Goal: Task Accomplishment & Management: Manage account settings

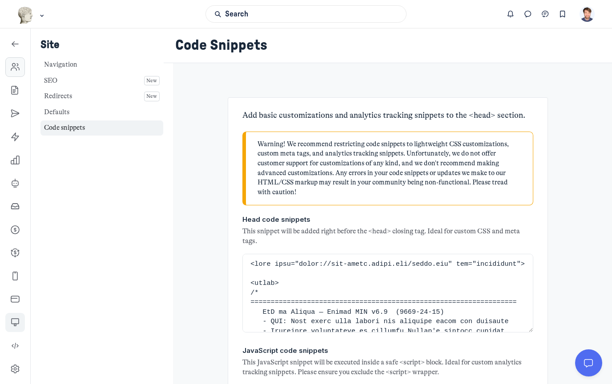
scroll to position [2893, 0]
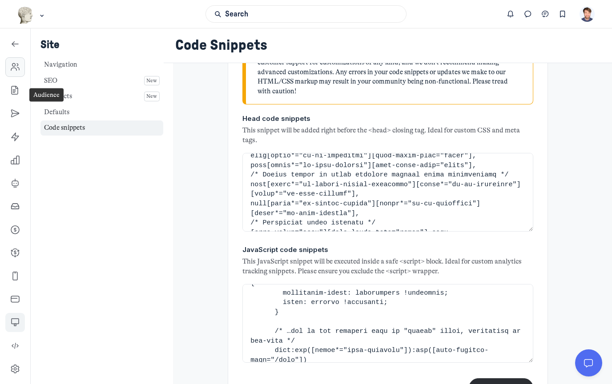
click at [13, 65] on icon "Left Sidebar" at bounding box center [15, 67] width 9 height 9
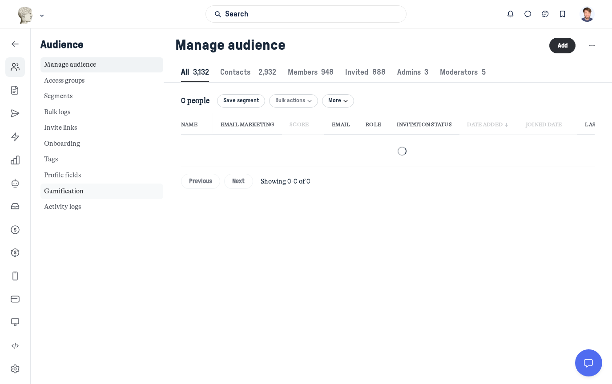
scroll to position [1209, 3005]
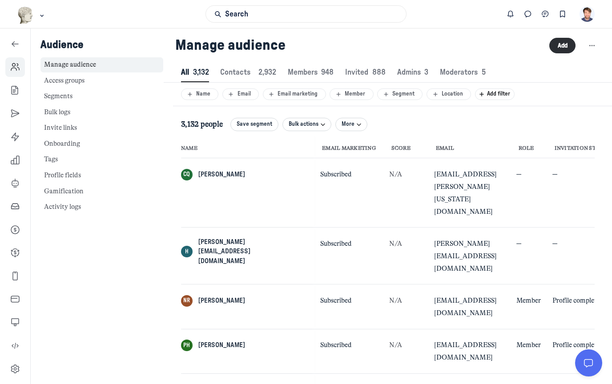
click at [123, 293] on div "Audience Manage audience Access groups Segments Bulk logs Invite links Onboardi…" at bounding box center [102, 220] width 142 height 384
click at [16, 121] on link "Left Sidebar" at bounding box center [15, 114] width 20 height 20
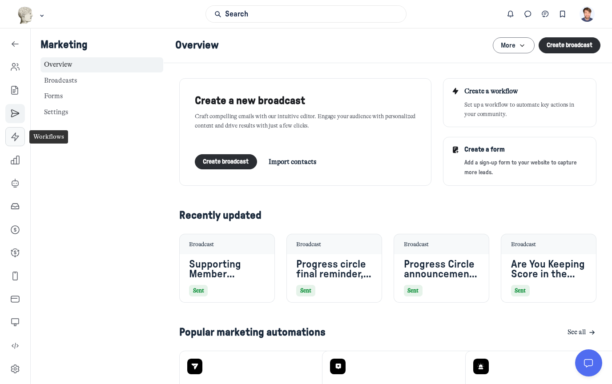
click at [10, 142] on link "Left Sidebar" at bounding box center [15, 137] width 20 height 20
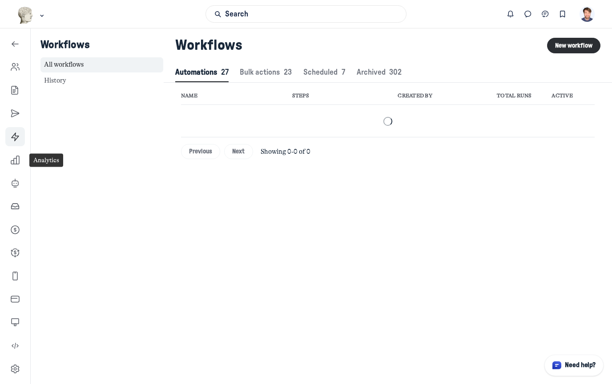
scroll to position [2942, 1278]
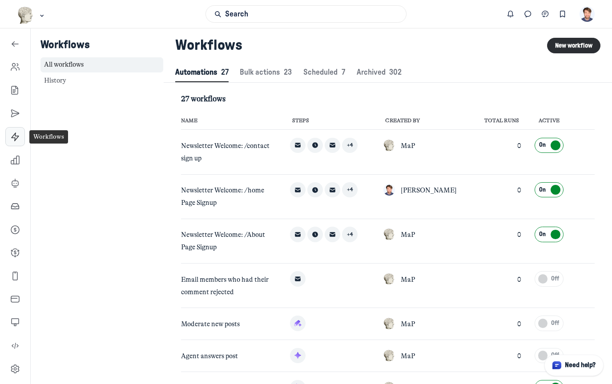
click at [13, 140] on icon "Left Sidebar" at bounding box center [15, 137] width 9 height 9
click at [20, 169] on link "Left Sidebar" at bounding box center [15, 160] width 20 height 20
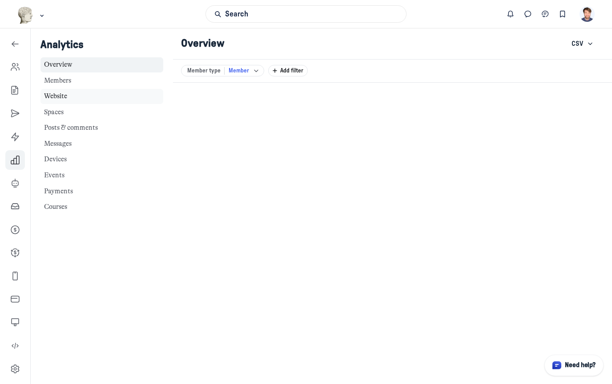
click at [62, 98] on link "Website" at bounding box center [101, 97] width 123 height 16
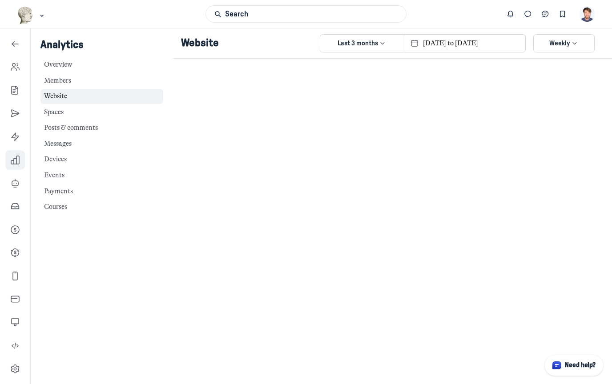
click at [384, 44] on use "button" at bounding box center [383, 44] width 4 height 2
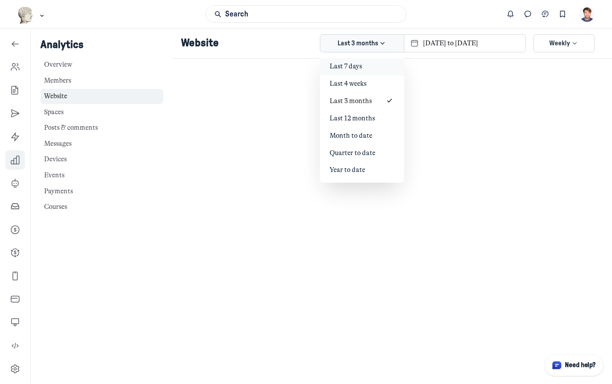
click at [372, 70] on div "Last 7 days" at bounding box center [362, 67] width 65 height 10
type input "2025-08-12 to 2025-08-19"
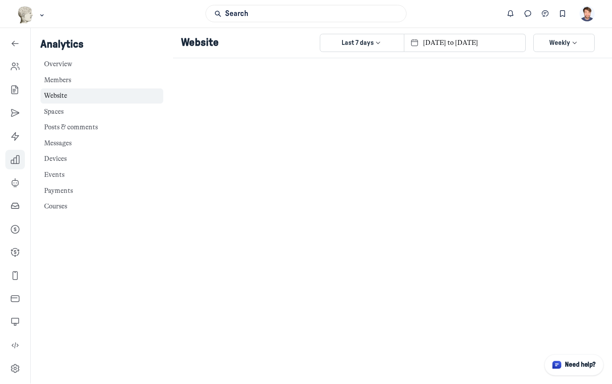
click at [554, 41] on span "Weekly" at bounding box center [559, 44] width 21 height 10
click at [557, 73] on li "Daily" at bounding box center [563, 66] width 61 height 17
click at [81, 264] on div "Analytics Overview Members Website Spaces Posts & comments Messages Devices Eve…" at bounding box center [102, 220] width 142 height 384
click at [64, 118] on link "Spaces" at bounding box center [101, 113] width 123 height 16
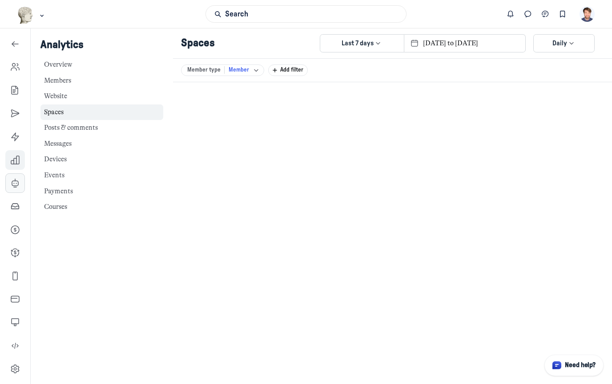
click at [16, 179] on icon "Left Sidebar" at bounding box center [15, 183] width 9 height 9
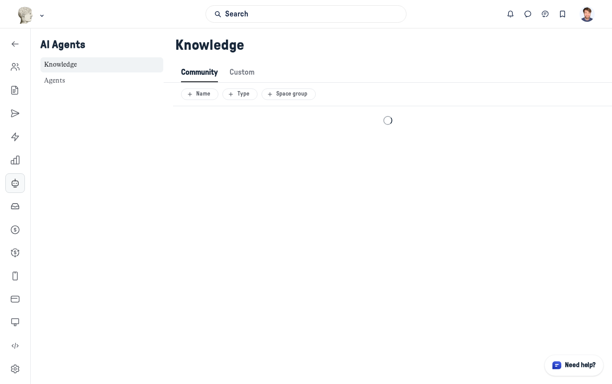
scroll to position [1211, 3005]
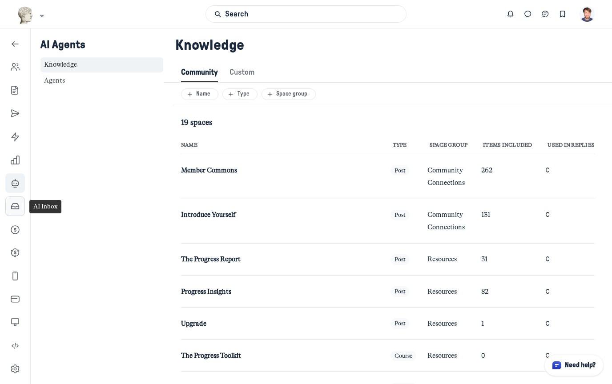
click at [17, 206] on use "Left Sidebar" at bounding box center [16, 206] width 8 height 5
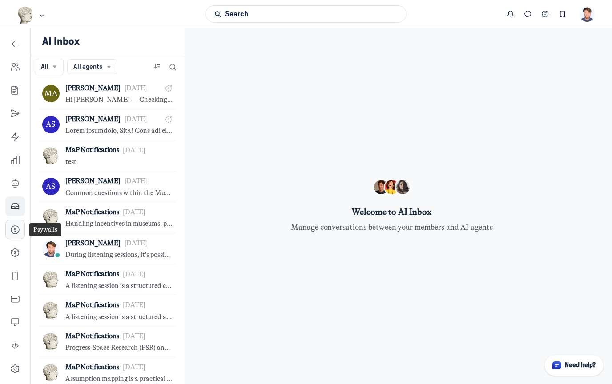
click at [16, 232] on icon "Left Sidebar" at bounding box center [15, 230] width 9 height 9
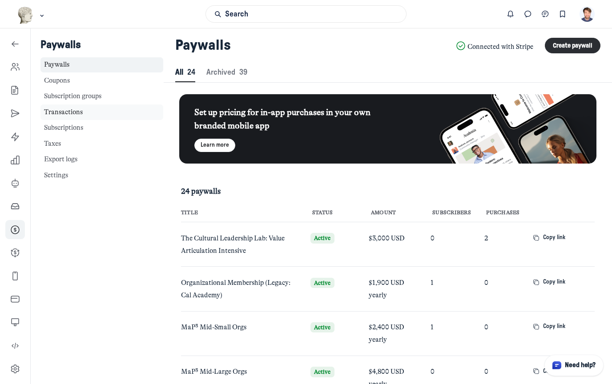
scroll to position [1211, 3058]
click at [10, 70] on link "Left Sidebar" at bounding box center [15, 67] width 20 height 20
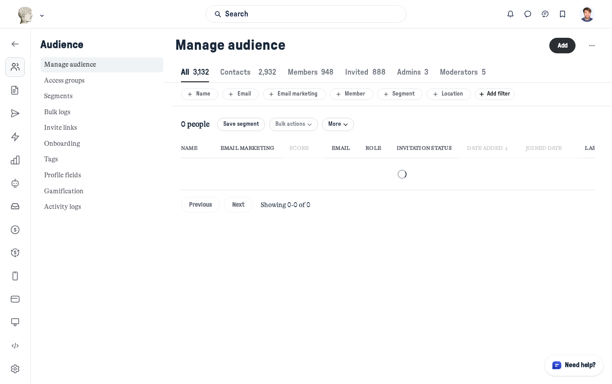
scroll to position [1209, 3005]
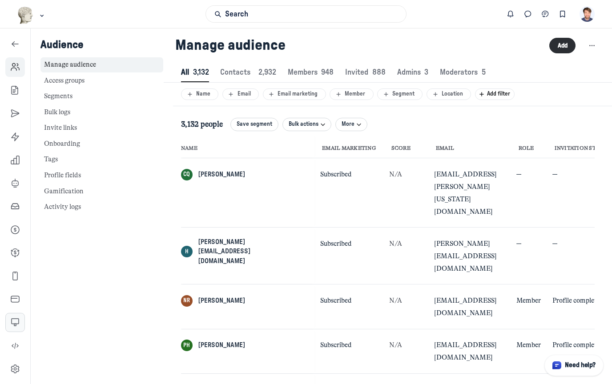
click at [9, 322] on link "Left Sidebar" at bounding box center [15, 323] width 20 height 20
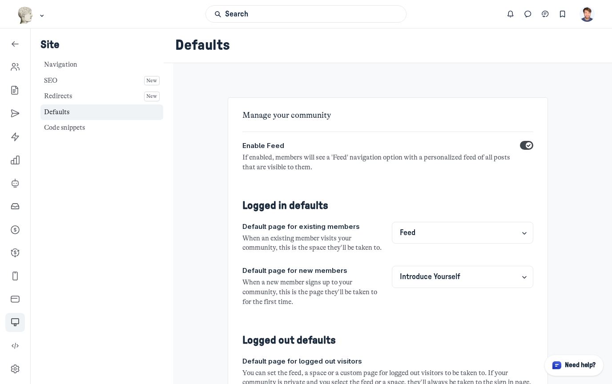
select select "8383"
click at [72, 125] on link "Code snippets" at bounding box center [101, 129] width 123 height 16
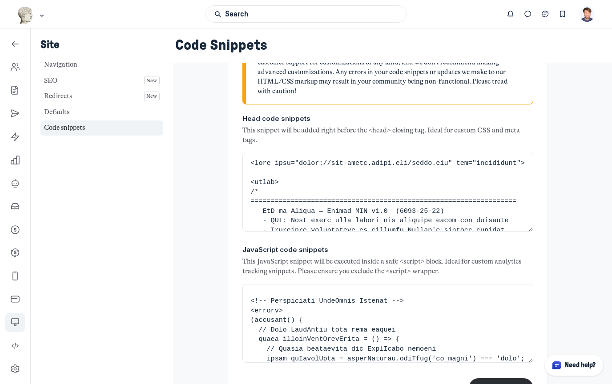
scroll to position [91, 0]
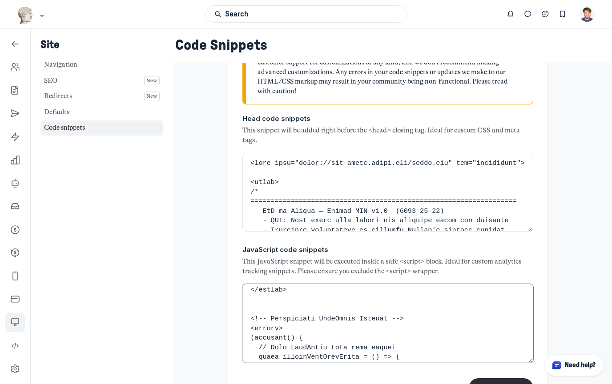
click at [308, 293] on textarea "JavaScript code snippets" at bounding box center [387, 323] width 291 height 79
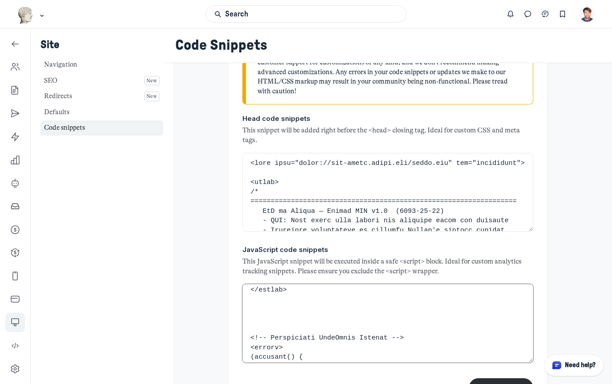
paste textarea "<script>function vqIt(){return 'fe';}</script> <link rel='dns-prefetch' href='/…"
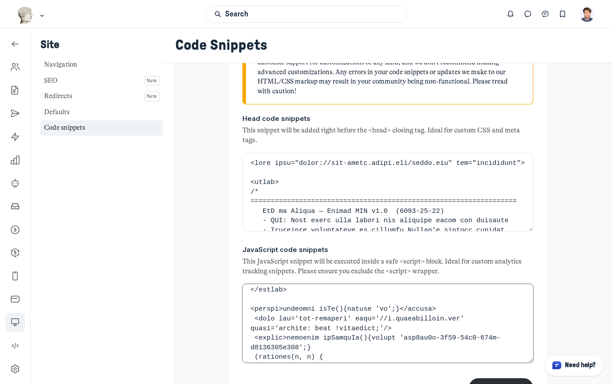
scroll to position [344, 0]
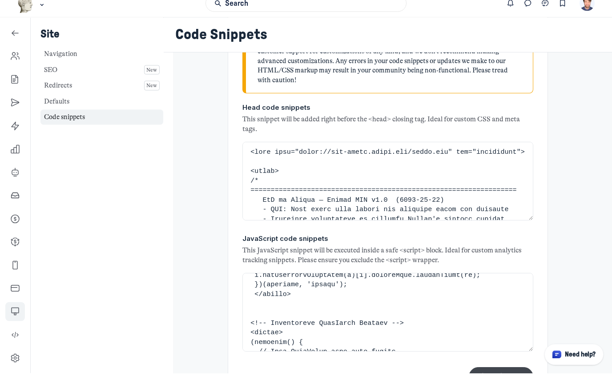
click at [505, 379] on button "Save changes" at bounding box center [501, 388] width 64 height 19
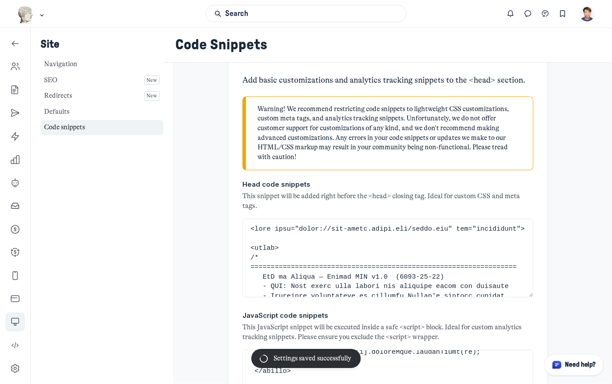
scroll to position [24, 0]
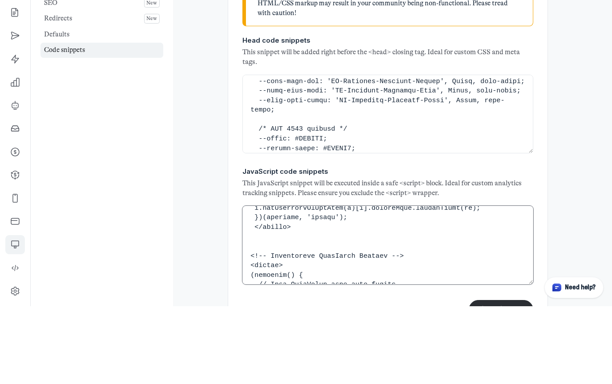
scroll to position [101, 0]
click at [306, 284] on textarea "JavaScript code snippets" at bounding box center [387, 323] width 291 height 79
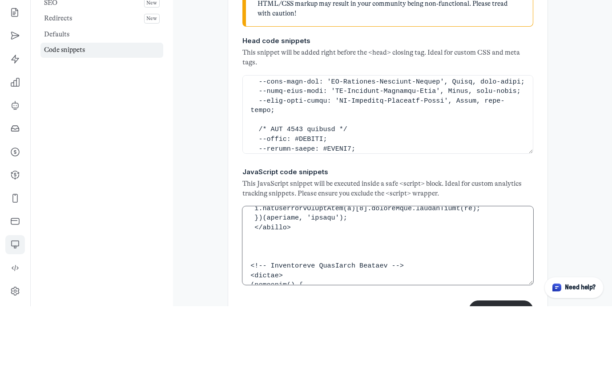
scroll to position [48, 0]
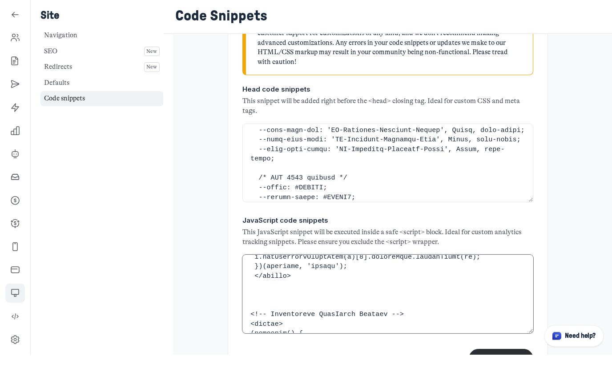
paste textarea "<script>(function(){window.ldbrry = window.ldbrry || {};(function(dom, s, ss, r…"
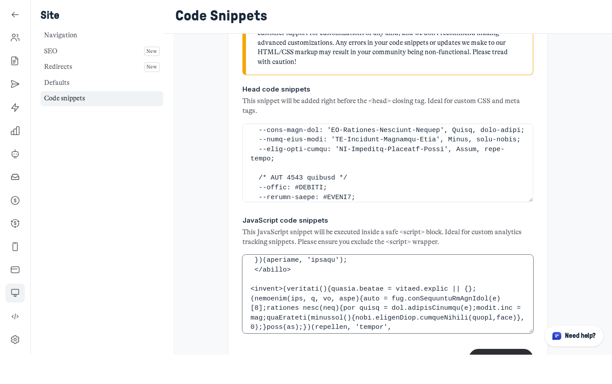
scroll to position [355, 0]
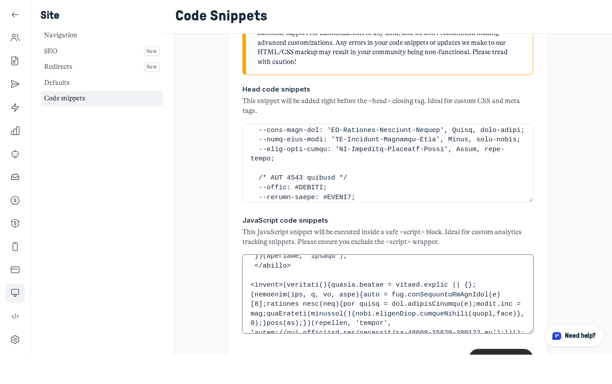
click at [338, 284] on textarea "JavaScript code snippets" at bounding box center [387, 323] width 291 height 79
click at [512, 379] on button "Save changes" at bounding box center [501, 388] width 64 height 19
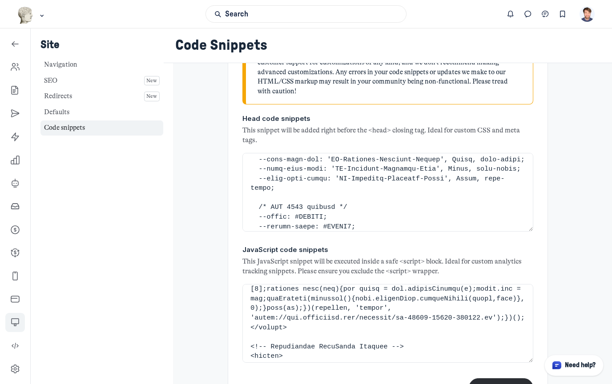
scroll to position [399, 0]
click at [396, 300] on textarea "JavaScript code snippets" at bounding box center [387, 323] width 291 height 79
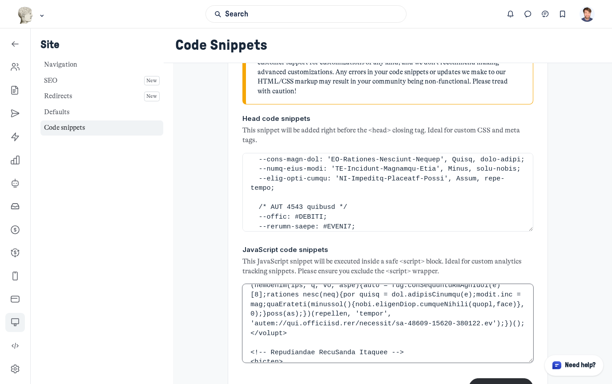
scroll to position [393, 0]
drag, startPoint x: 387, startPoint y: 297, endPoint x: 242, endPoint y: 237, distance: 156.9
click at [242, 284] on textarea "JavaScript code snippets" at bounding box center [387, 323] width 291 height 79
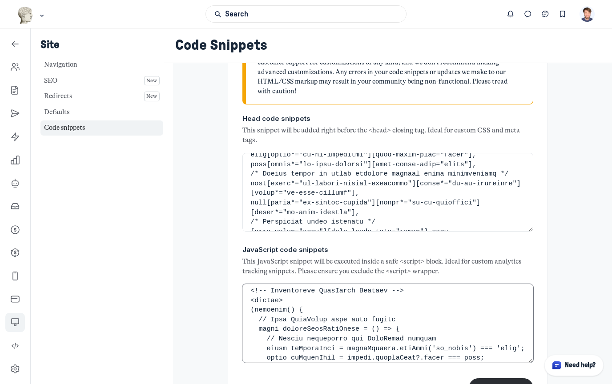
scroll to position [8844, 0]
type textarea "<!-- Google tag (gtag.js) --> <script async src="https://www.googletagmanager.c…"
click at [300, 169] on textarea "Head code snippets" at bounding box center [387, 192] width 291 height 79
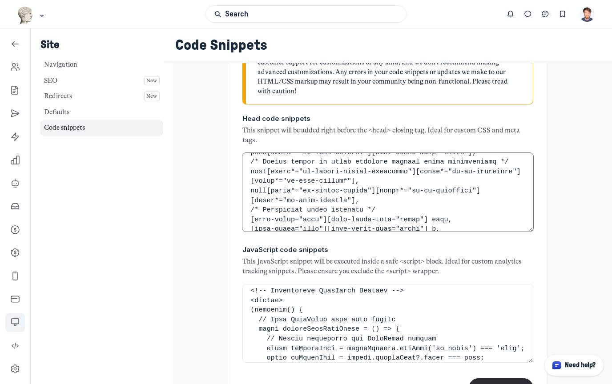
paste textarea "<script>(function(){window.ldbrry = window.ldbrry || {};(function(dom, s, ss, r…"
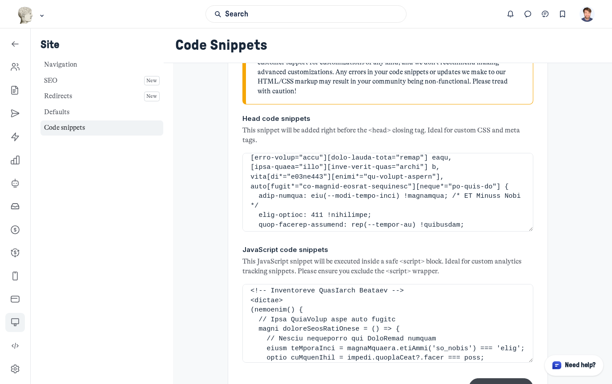
click at [500, 379] on button "Save changes" at bounding box center [501, 388] width 64 height 19
click at [415, 169] on textarea "Head code snippets" at bounding box center [387, 192] width 291 height 79
click at [253, 153] on textarea "Head code snippets" at bounding box center [387, 192] width 291 height 79
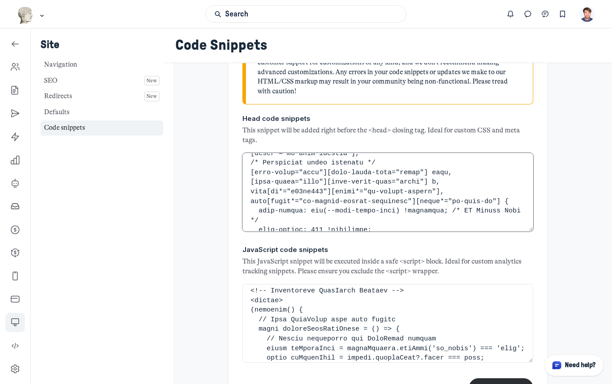
scroll to position [8907, 0]
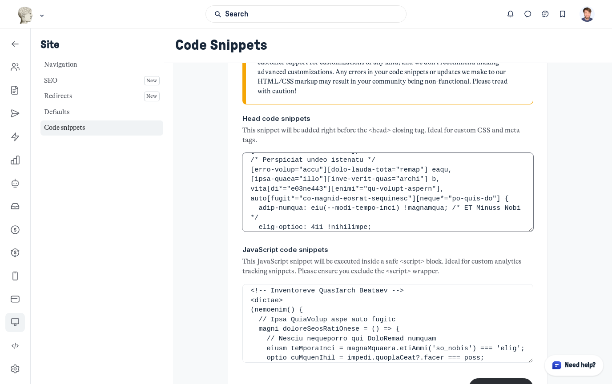
click at [294, 153] on textarea "Head code snippets" at bounding box center [387, 192] width 291 height 79
paste textarea "In the meantime since I know this is a time sensitive issue, I would recommend …"
drag, startPoint x: 375, startPoint y: 137, endPoint x: 240, endPoint y: 128, distance: 135.5
click at [240, 128] on div "Add basic customizations and analytics tracking snippets to the <head> section.…" at bounding box center [388, 204] width 320 height 417
drag, startPoint x: 252, startPoint y: 126, endPoint x: 258, endPoint y: 125, distance: 6.7
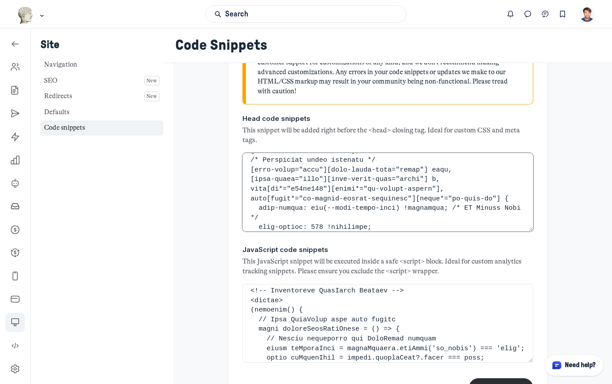
click at [258, 153] on textarea "Head code snippets" at bounding box center [387, 192] width 291 height 79
click at [444, 153] on textarea "Head code snippets" at bounding box center [387, 192] width 291 height 79
drag, startPoint x: 459, startPoint y: 141, endPoint x: 0, endPoint y: -49, distance: 497.6
click at [0, 0] on html "Search KB M Museums as Progress Site Navigation SEO New Redirects New Defaults …" at bounding box center [306, 192] width 612 height 384
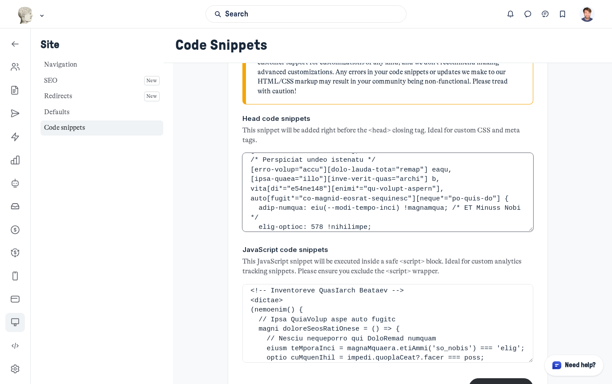
click at [404, 153] on textarea "Head code snippets" at bounding box center [387, 192] width 291 height 79
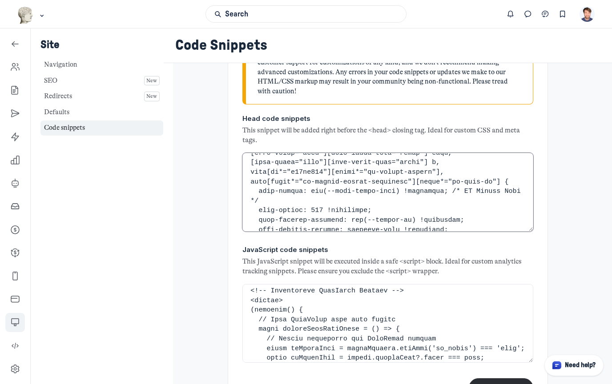
scroll to position [8947, 0]
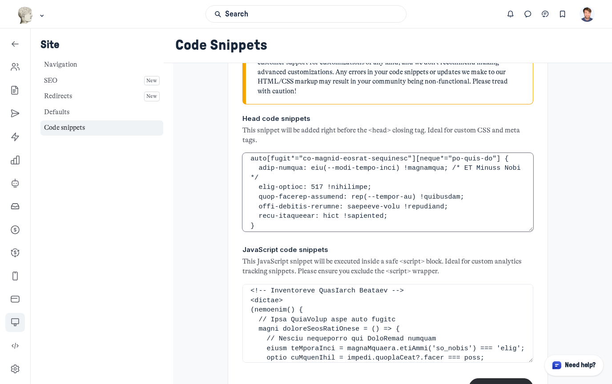
drag, startPoint x: 251, startPoint y: 125, endPoint x: 472, endPoint y: 204, distance: 234.7
click at [472, 204] on div "Warning! We recommend restricting code snippets to lightweight CSS customizatio…" at bounding box center [387, 214] width 291 height 367
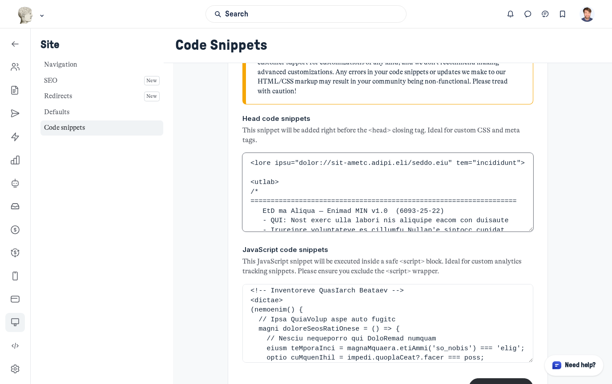
scroll to position [0, 0]
click at [253, 153] on textarea "Head code snippets" at bounding box center [387, 192] width 291 height 79
paste textarea "<script async src="https://www.googletagmanager.com/gtag/js?id=G-L3B2S6HL8G"></…"
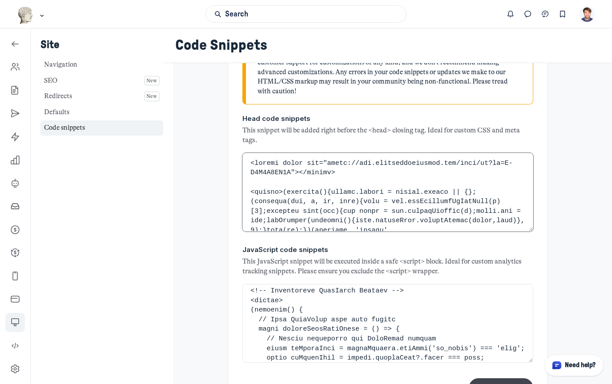
type textarea "<script async src="https://www.googletagmanager.com/gtag/js?id=G-L3B2S6HL8G"></…"
click at [488, 379] on button "Save changes" at bounding box center [501, 388] width 64 height 19
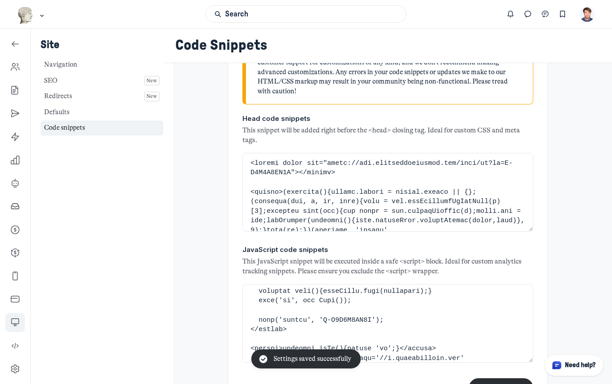
scroll to position [68, 0]
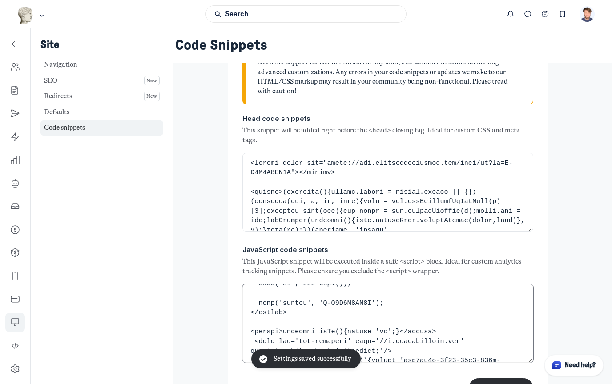
click at [296, 284] on textarea "JavaScript code snippets" at bounding box center [387, 323] width 291 height 79
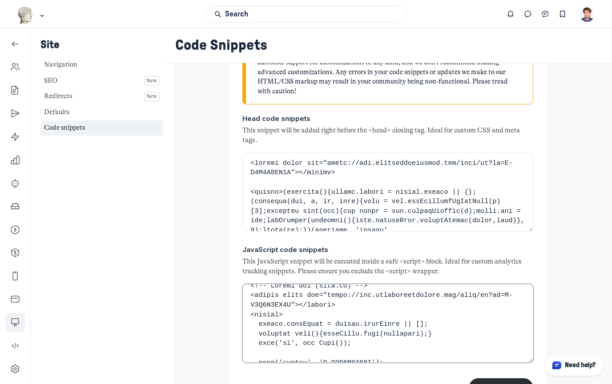
scroll to position [0, 0]
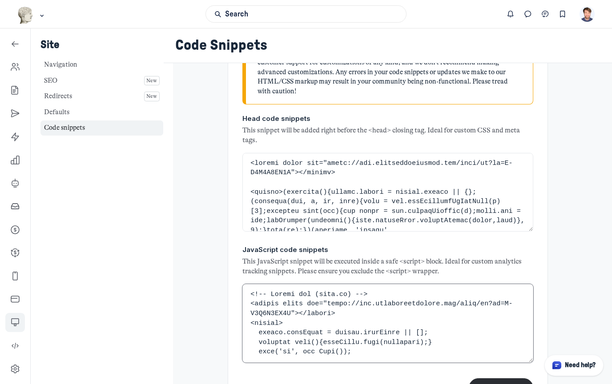
drag, startPoint x: 293, startPoint y: 269, endPoint x: 219, endPoint y: 185, distance: 111.9
click at [219, 185] on div "Add basic customizations and analytics tracking snippets to the <head> section.…" at bounding box center [388, 204] width 396 height 417
click at [277, 284] on textarea "JavaScript code snippets" at bounding box center [387, 323] width 291 height 79
drag, startPoint x: 300, startPoint y: 255, endPoint x: 237, endPoint y: 190, distance: 90.6
click at [237, 190] on div "Add basic customizations and analytics tracking snippets to the <head> section.…" at bounding box center [388, 204] width 320 height 417
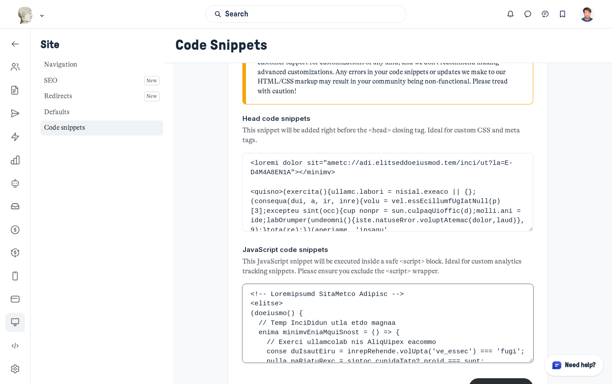
type textarea "<!-- Conditional FullStory Loading --> <script> (function() { // Load FullStory…"
click at [360, 153] on textarea "Head code snippets" at bounding box center [387, 192] width 291 height 79
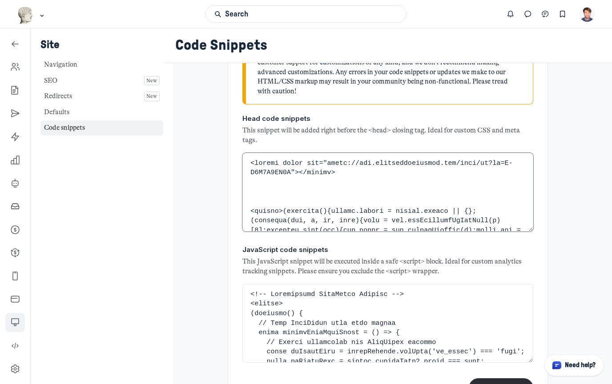
paste textarea "<!-- Google tag (gtag.js) --> <script async src="https://www.googletagmanager.c…"
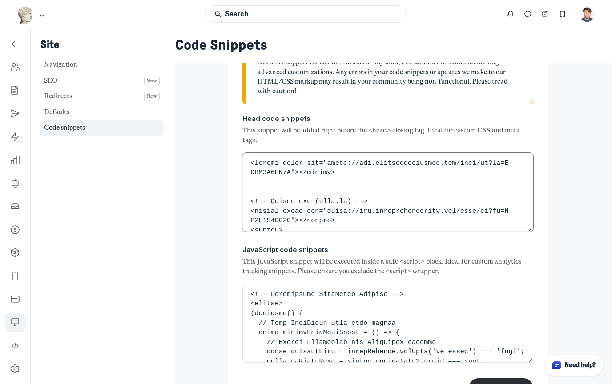
scroll to position [372, 0]
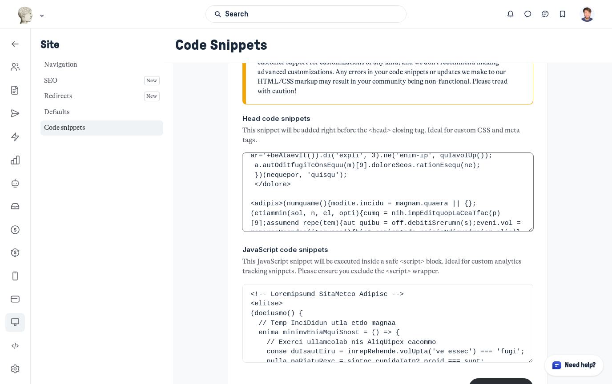
click at [386, 159] on textarea "Head code snippets" at bounding box center [387, 192] width 291 height 79
type textarea "<script async src="https://www.googletagmanager.com/gtag/js?id=G-L3B2S6HL8G"></…"
click at [308, 284] on textarea "JavaScript code snippets" at bounding box center [387, 323] width 291 height 79
click at [500, 379] on button "Save changes" at bounding box center [501, 388] width 64 height 19
click at [585, 210] on div "Add basic customizations and analytics tracking snippets to the <head> section.…" at bounding box center [388, 204] width 396 height 417
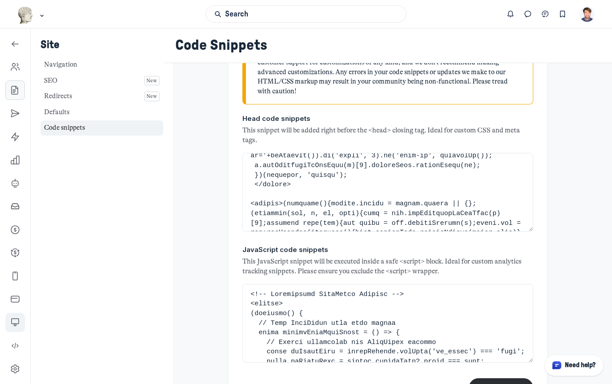
click at [14, 99] on link "Left Sidebar" at bounding box center [15, 91] width 20 height 20
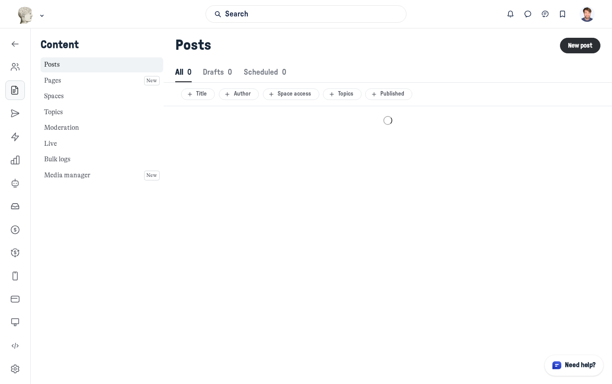
scroll to position [1211, 3058]
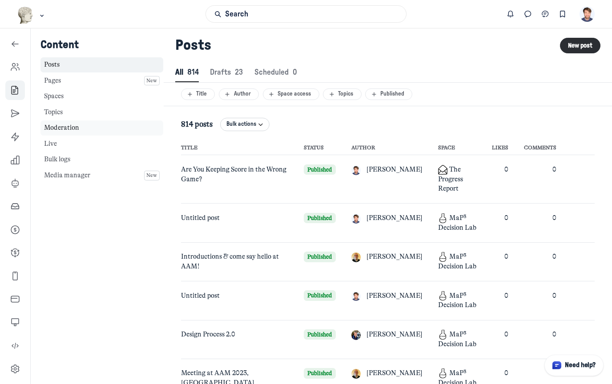
click at [78, 131] on link "Moderation" at bounding box center [101, 129] width 123 height 16
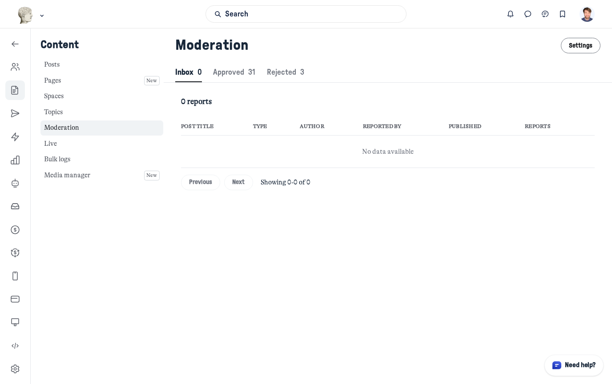
scroll to position [1211, 3058]
click at [89, 131] on link "Moderation" at bounding box center [101, 129] width 123 height 16
click at [90, 83] on link "Pages New" at bounding box center [101, 81] width 123 height 16
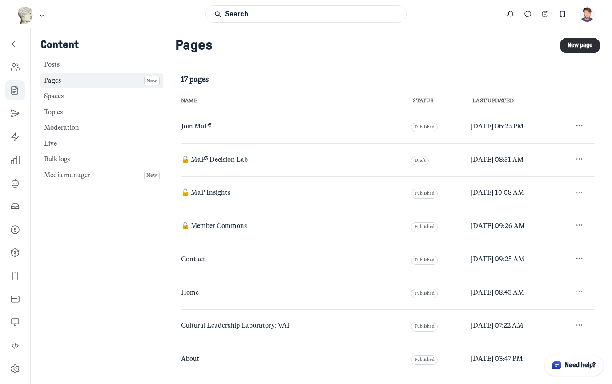
click at [201, 124] on span "Join MaP³" at bounding box center [196, 126] width 31 height 8
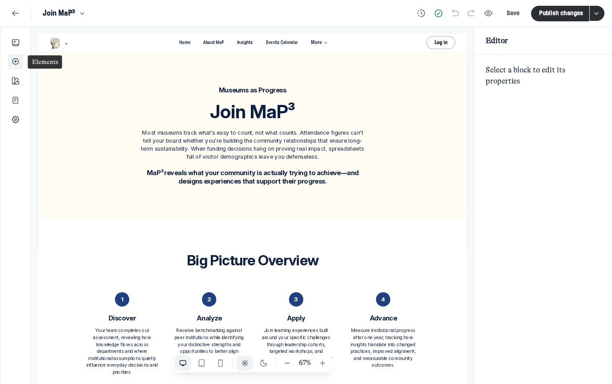
click at [14, 59] on use "Add" at bounding box center [15, 62] width 6 height 6
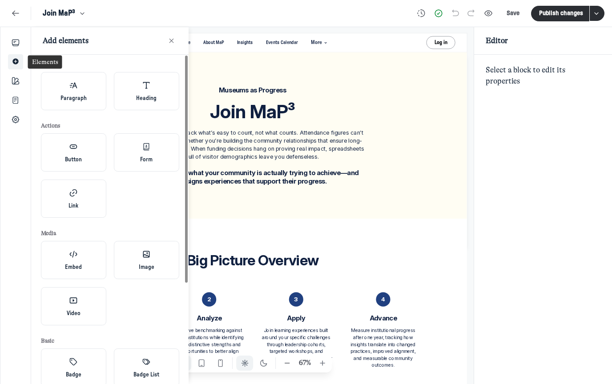
scroll to position [2607, 1853]
click at [14, 59] on use "Add" at bounding box center [15, 62] width 6 height 6
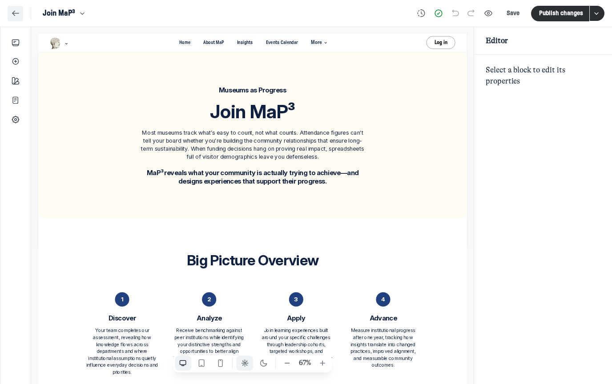
click at [15, 14] on icon "Back" at bounding box center [15, 13] width 9 height 10
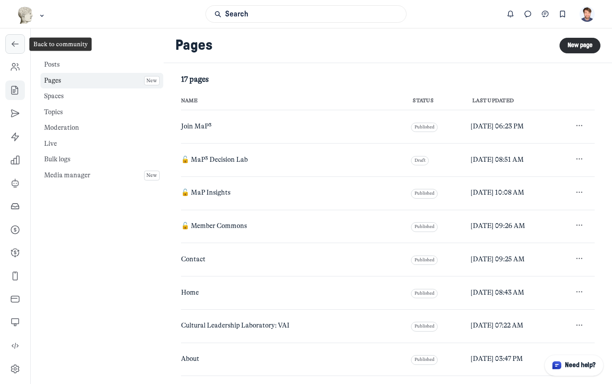
click at [14, 39] on link "Left Sidebar" at bounding box center [15, 44] width 20 height 20
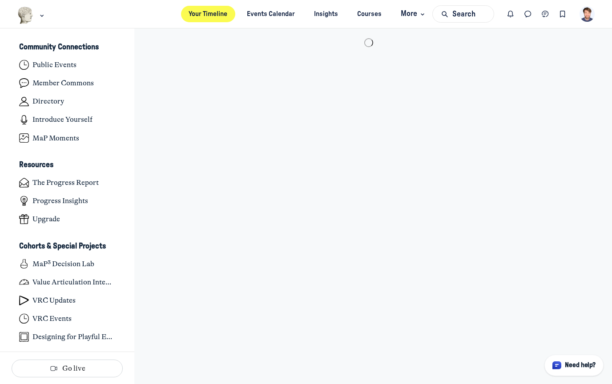
scroll to position [2587, 1749]
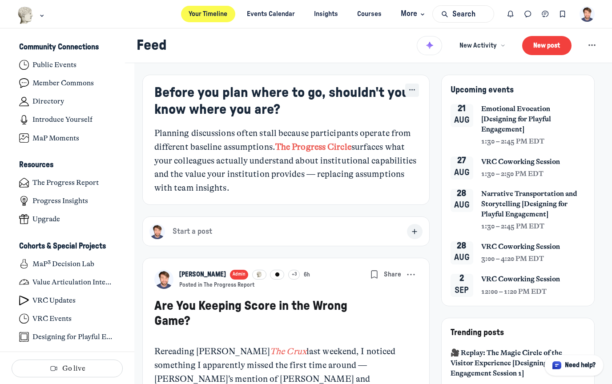
click at [414, 90] on icon "Welcome banner actions" at bounding box center [412, 90] width 10 height 10
click at [40, 15] on icon "Main navigation bar" at bounding box center [41, 15] width 9 height 5
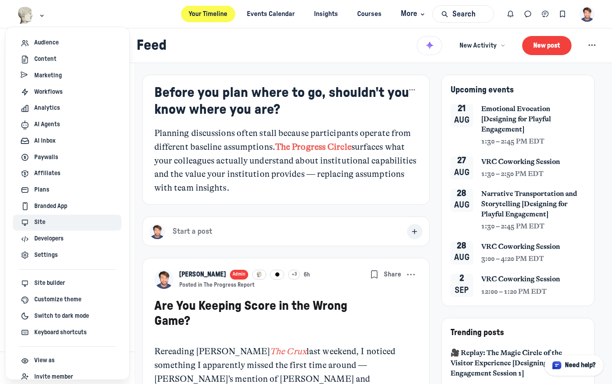
click at [47, 218] on div "Site" at bounding box center [66, 223] width 93 height 10
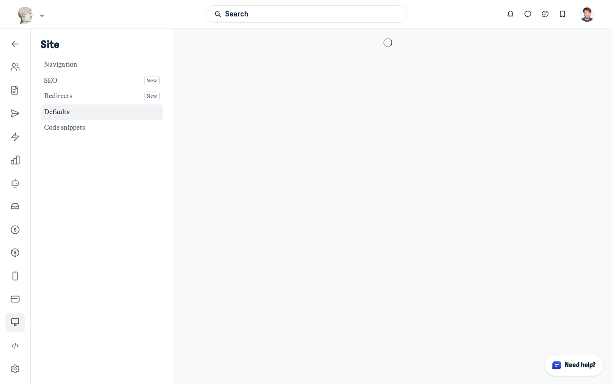
scroll to position [2942, 1278]
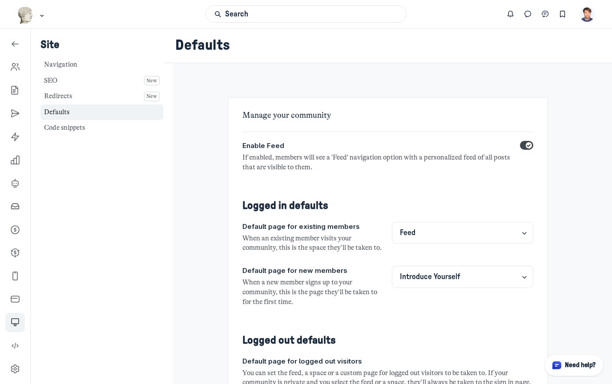
select select "8383"
click at [151, 206] on div "Site Navigation SEO New Redirects New Defaults Code snippets" at bounding box center [102, 220] width 142 height 384
click at [84, 79] on link "SEO New" at bounding box center [101, 81] width 123 height 16
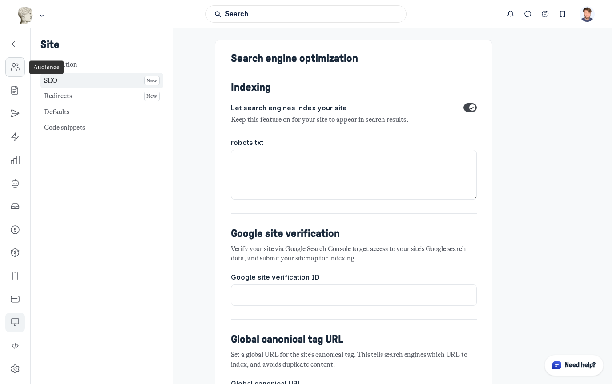
click at [8, 66] on link "Left Sidebar" at bounding box center [15, 67] width 20 height 20
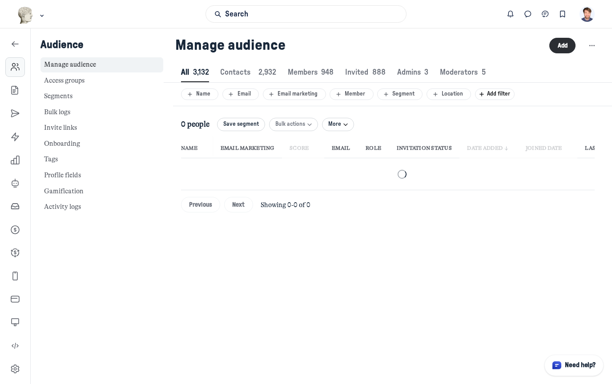
scroll to position [1209, 3005]
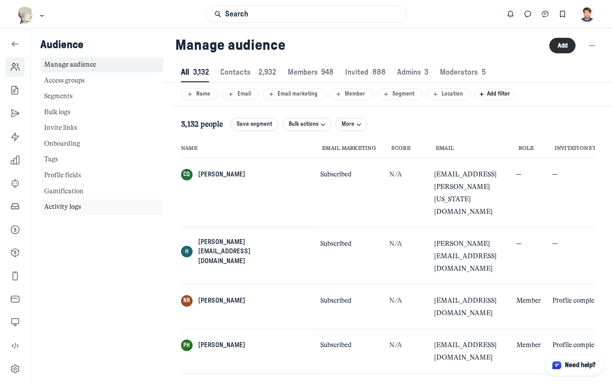
click at [71, 205] on link "Activity logs" at bounding box center [101, 208] width 123 height 16
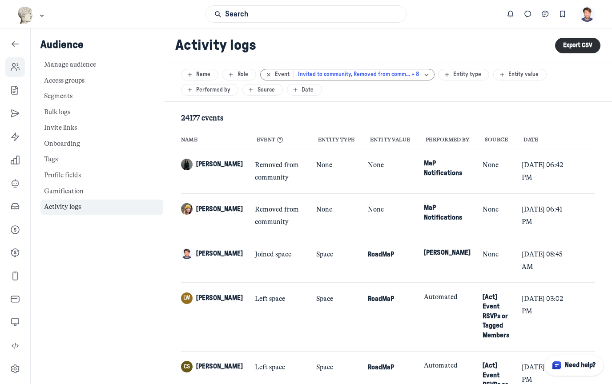
click at [268, 76] on use "Clear filter" at bounding box center [268, 74] width 3 height 3
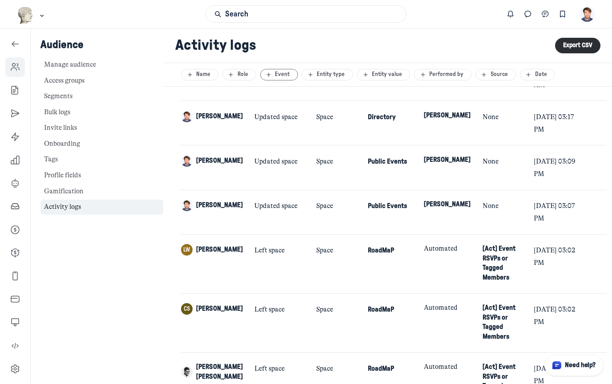
scroll to position [567, 0]
click at [80, 65] on link "Manage audience" at bounding box center [101, 65] width 123 height 16
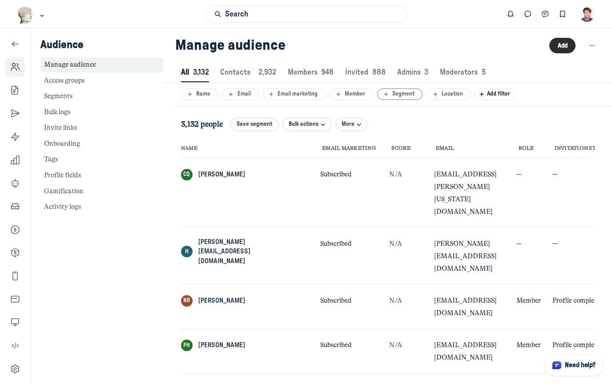
click at [392, 93] on div "Segment" at bounding box center [400, 94] width 37 height 8
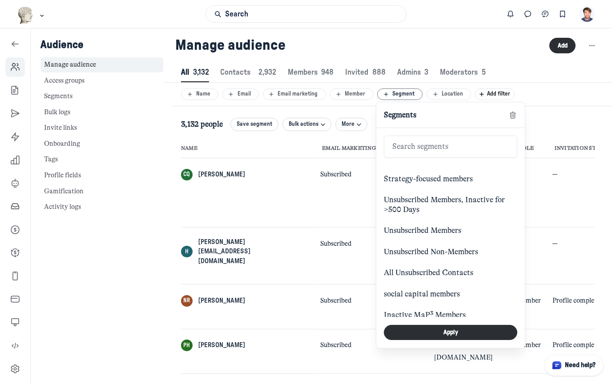
scroll to position [275, 0]
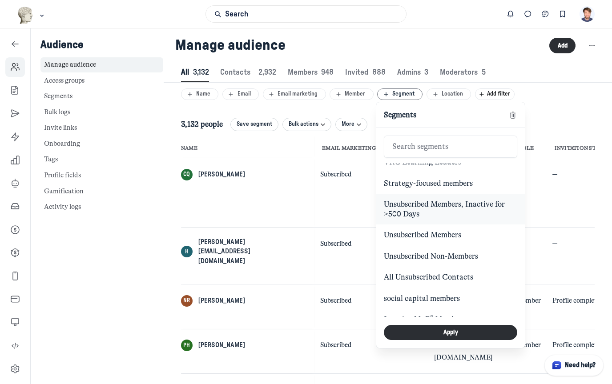
click at [403, 200] on span "Unsubscribed Members, Inactive for >500 Days" at bounding box center [450, 209] width 133 height 19
click at [467, 335] on button "Apply" at bounding box center [450, 333] width 133 height 16
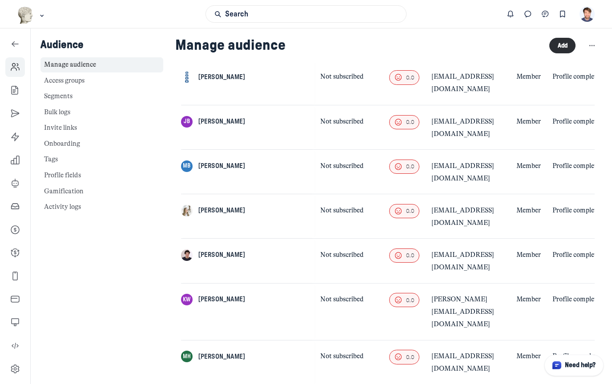
scroll to position [434, 0]
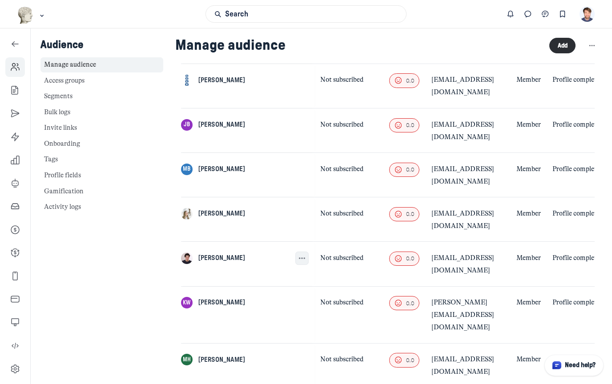
click at [298, 254] on icon "button" at bounding box center [302, 258] width 9 height 9
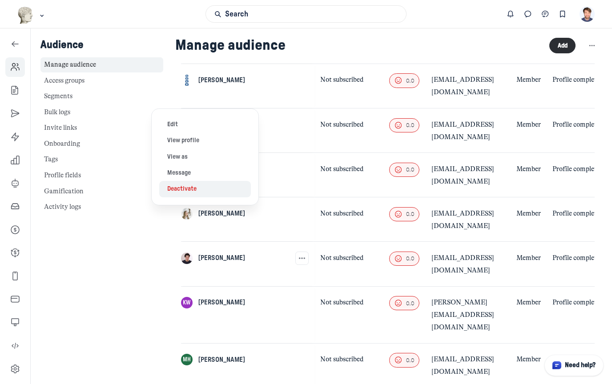
click at [195, 190] on button "Deactivate" at bounding box center [204, 189] width 91 height 16
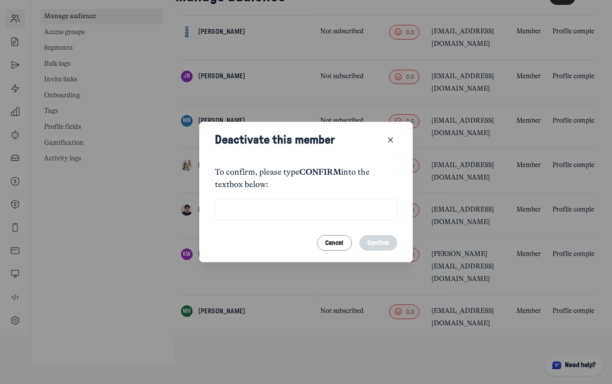
scroll to position [0, 0]
click at [342, 209] on input "text" at bounding box center [306, 209] width 183 height 21
type input "CONFIRM"
click at [387, 246] on button "Confirm" at bounding box center [378, 243] width 38 height 16
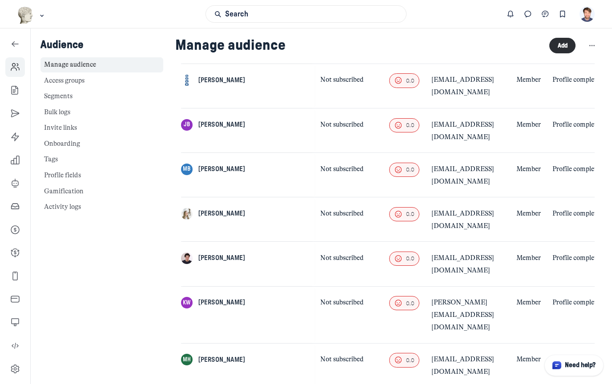
scroll to position [48, 0]
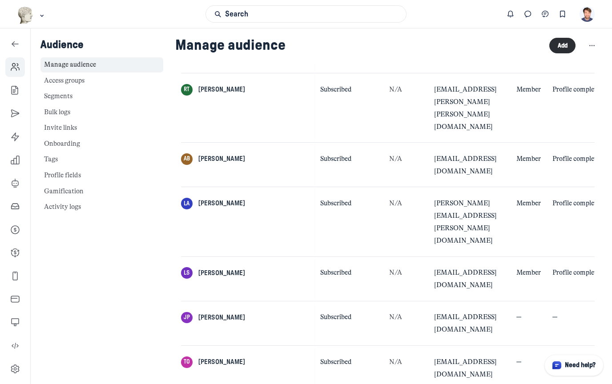
click at [89, 287] on div "Audience Manage audience Access groups Segments Bulk logs Invite links Onboardi…" at bounding box center [102, 220] width 142 height 384
click at [16, 93] on icon "Left Sidebar" at bounding box center [15, 90] width 9 height 9
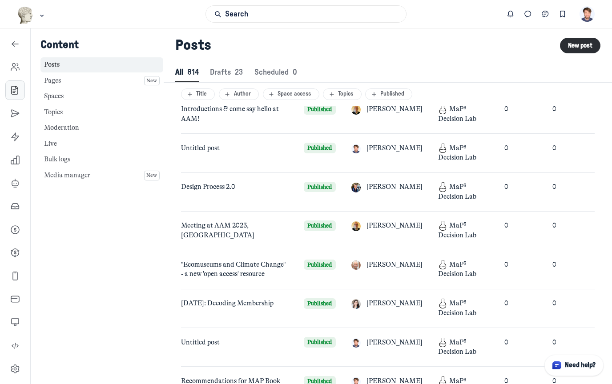
scroll to position [1211, 3058]
click at [14, 91] on icon "Left Sidebar" at bounding box center [15, 90] width 9 height 9
